Goal: Information Seeking & Learning: Learn about a topic

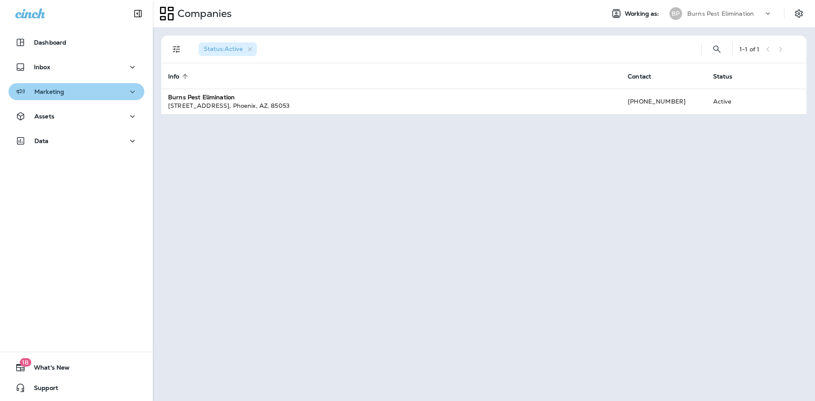
click at [107, 93] on div "Marketing" at bounding box center [76, 92] width 122 height 11
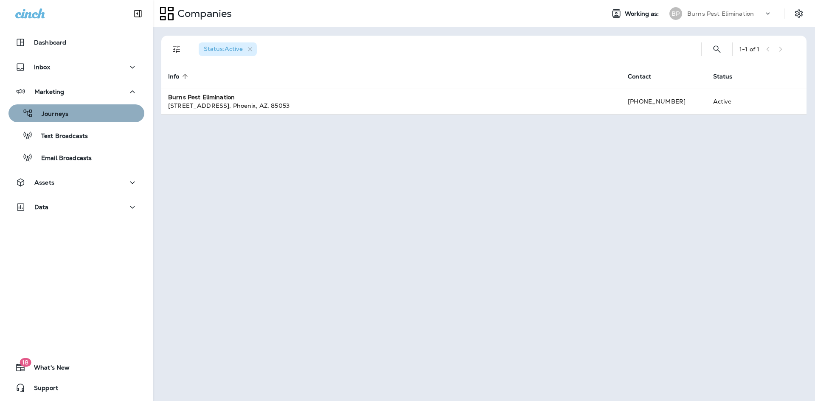
click at [90, 118] on div "Journeys" at bounding box center [76, 113] width 129 height 13
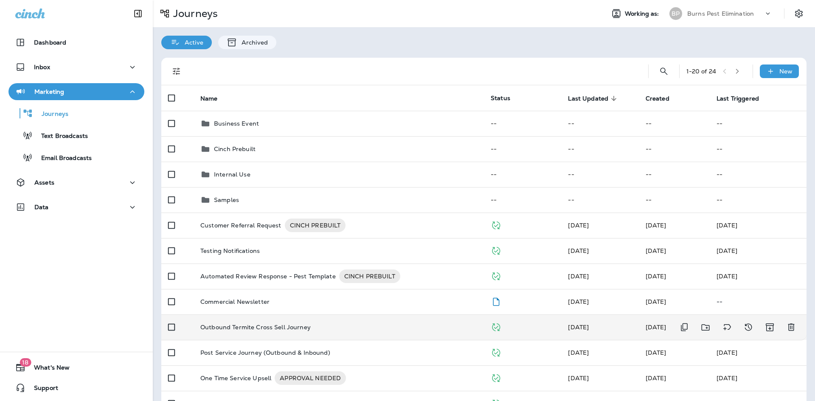
click at [302, 329] on p "Outbound Termite Cross Sell Journey" at bounding box center [255, 327] width 110 height 7
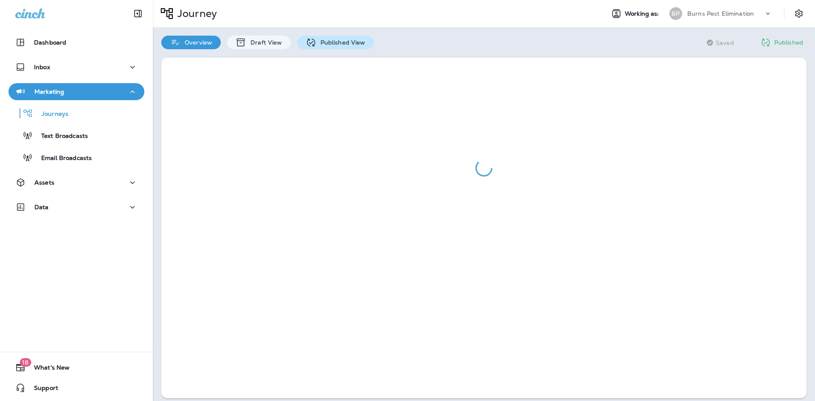
click at [316, 46] on div "Published View" at bounding box center [335, 43] width 77 height 14
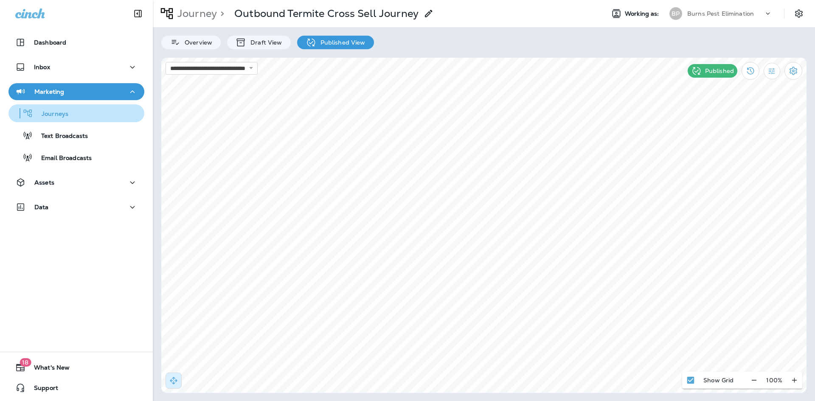
click at [85, 110] on div "Journeys" at bounding box center [76, 113] width 129 height 13
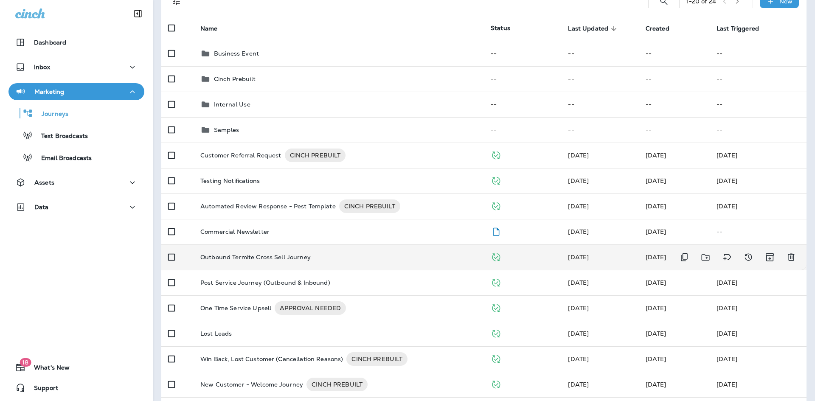
scroll to position [85, 0]
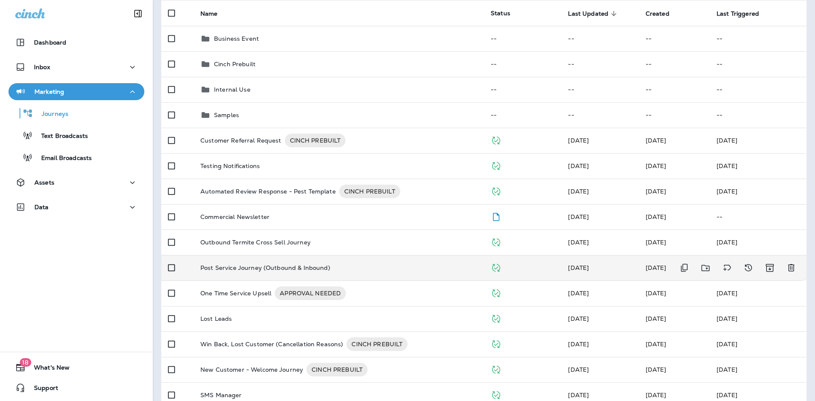
click at [345, 261] on td "Post Service Journey (Outbound & Inbound)" at bounding box center [339, 267] width 290 height 25
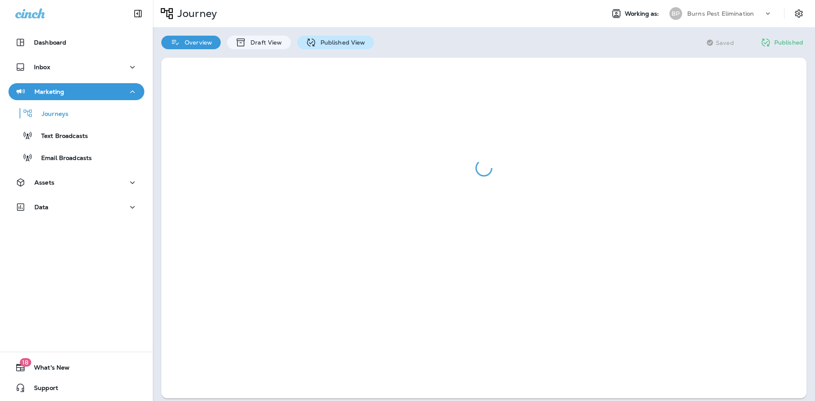
click at [323, 44] on p "Published View" at bounding box center [340, 42] width 49 height 7
